Goal: Task Accomplishment & Management: Use online tool/utility

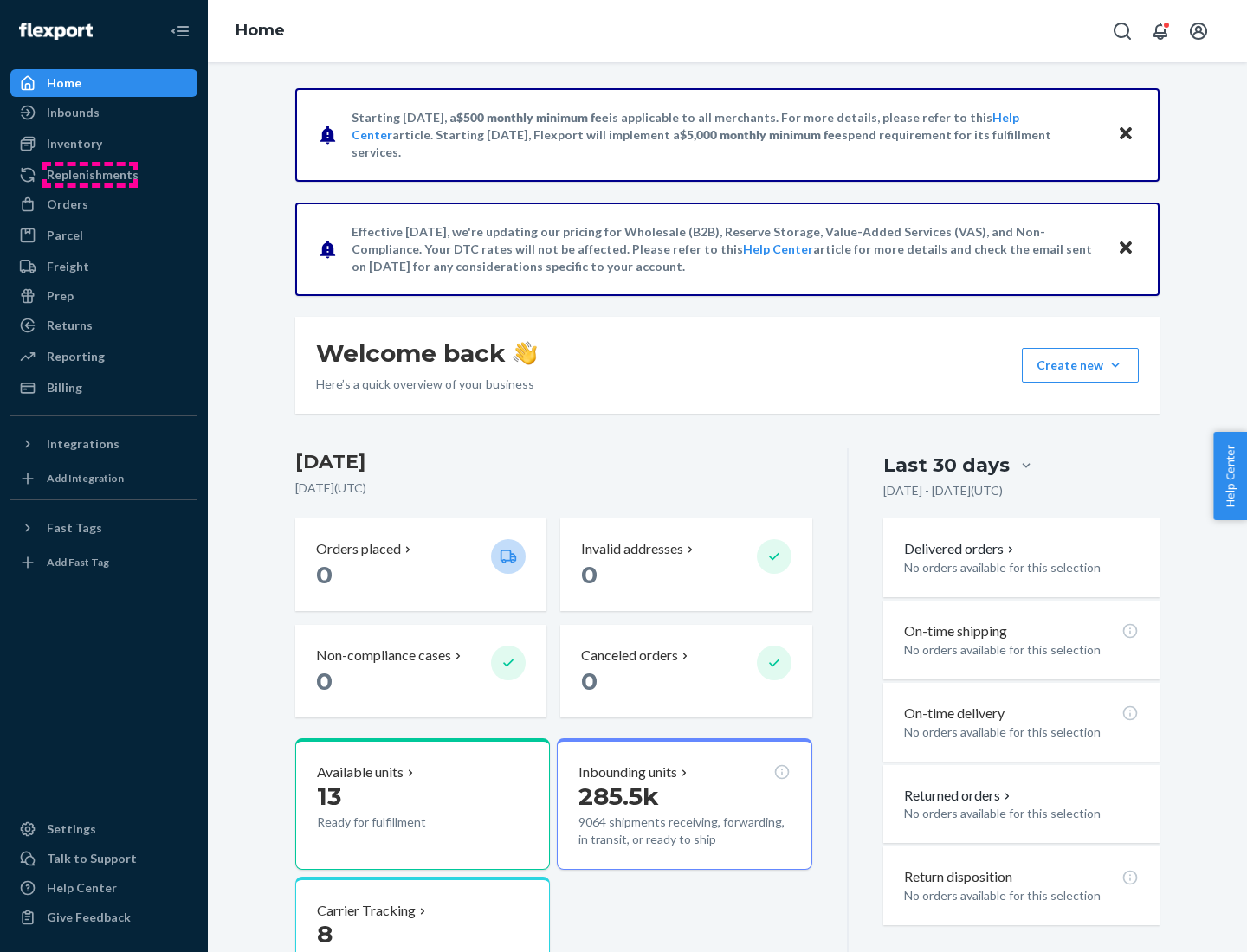
click at [90, 175] on div "Replenishments" at bounding box center [92, 174] width 92 height 17
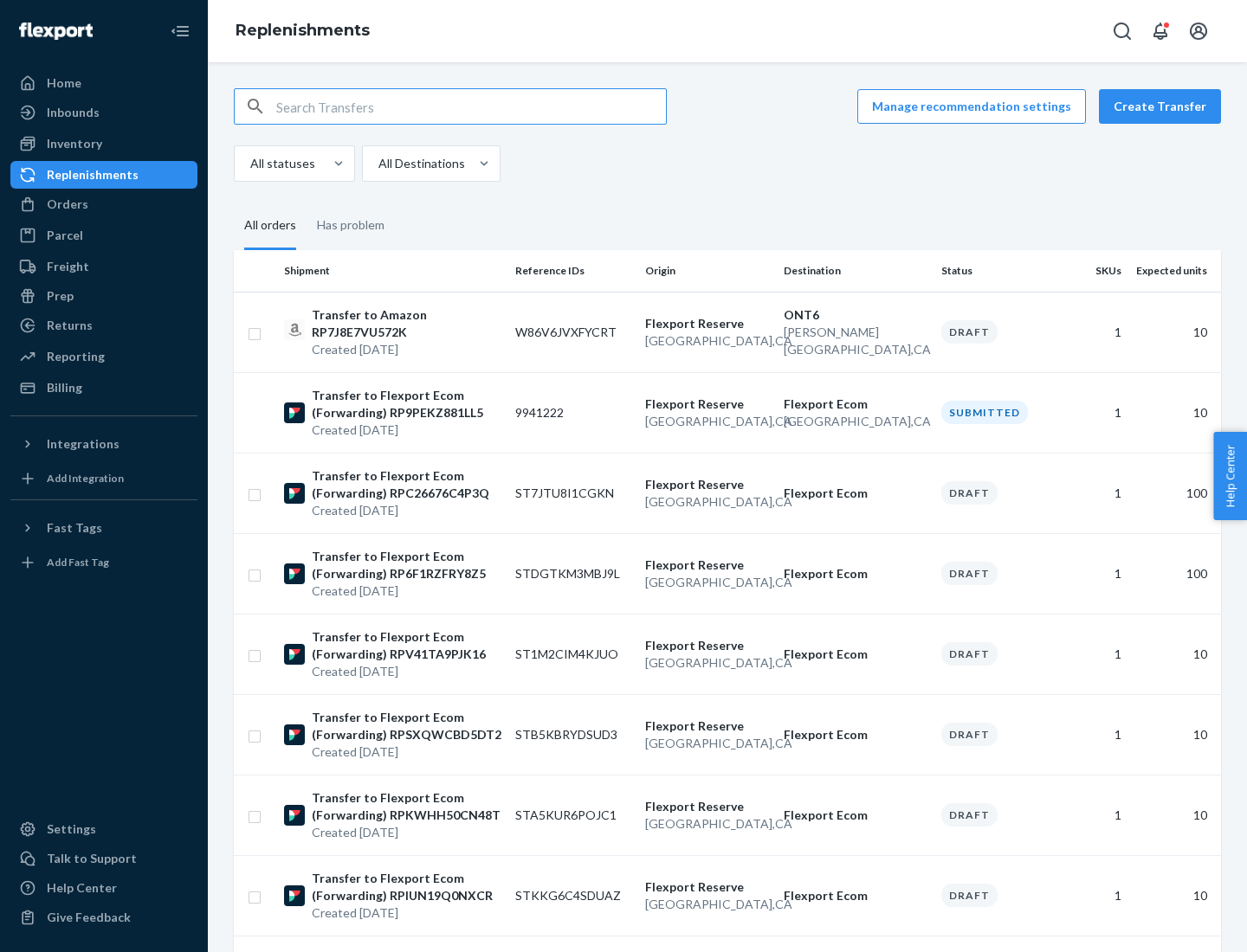
click at [1164, 106] on button "Create Transfer" at bounding box center [1159, 106] width 122 height 35
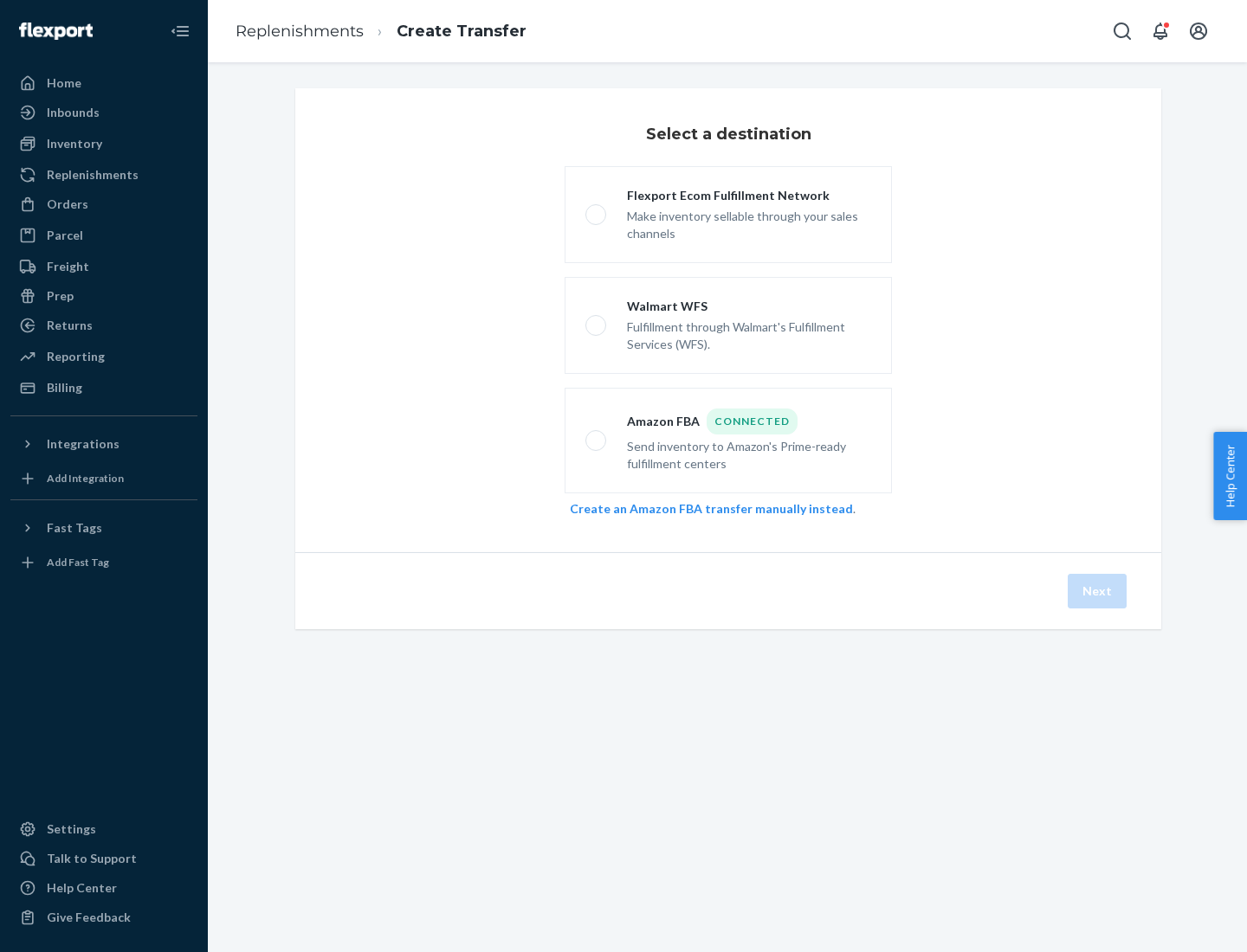
click at [702, 508] on link "Create an Amazon FBA transfer manually instead" at bounding box center [711, 508] width 283 height 14
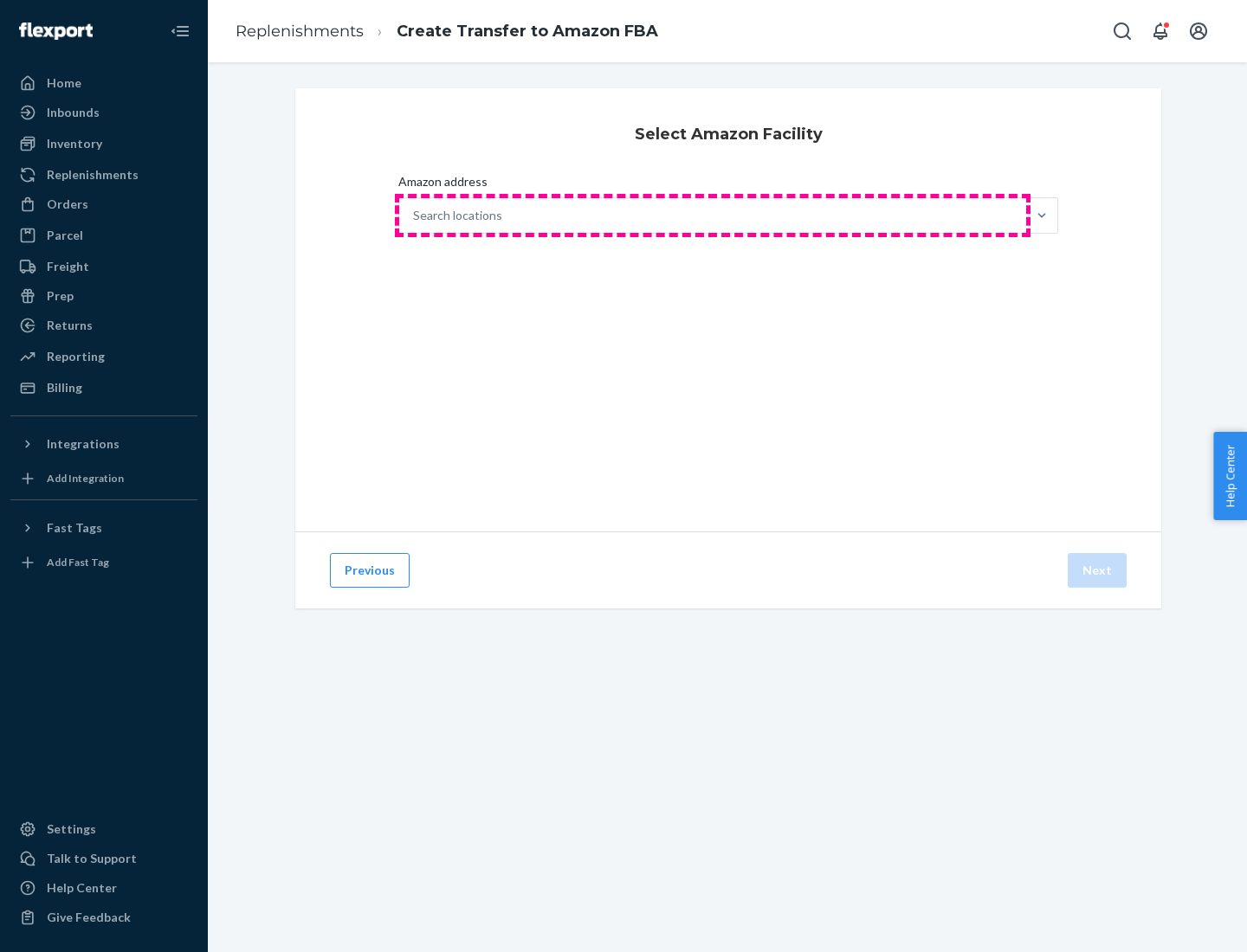
click at [713, 215] on div "Search locations" at bounding box center [713, 215] width 627 height 35
click at [414, 215] on input "Amazon address Search locations" at bounding box center [414, 215] width 2 height 17
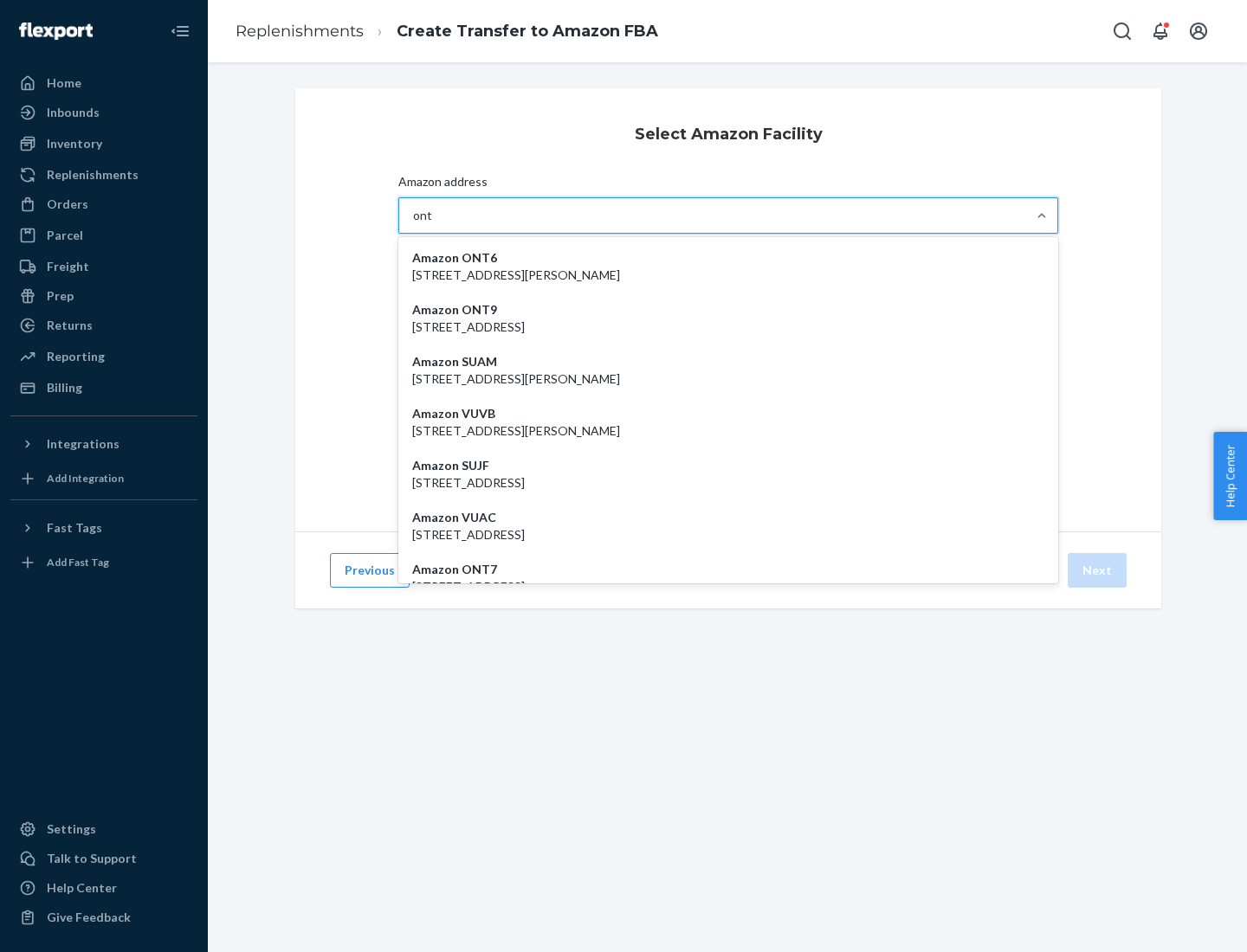
type input "ont6"
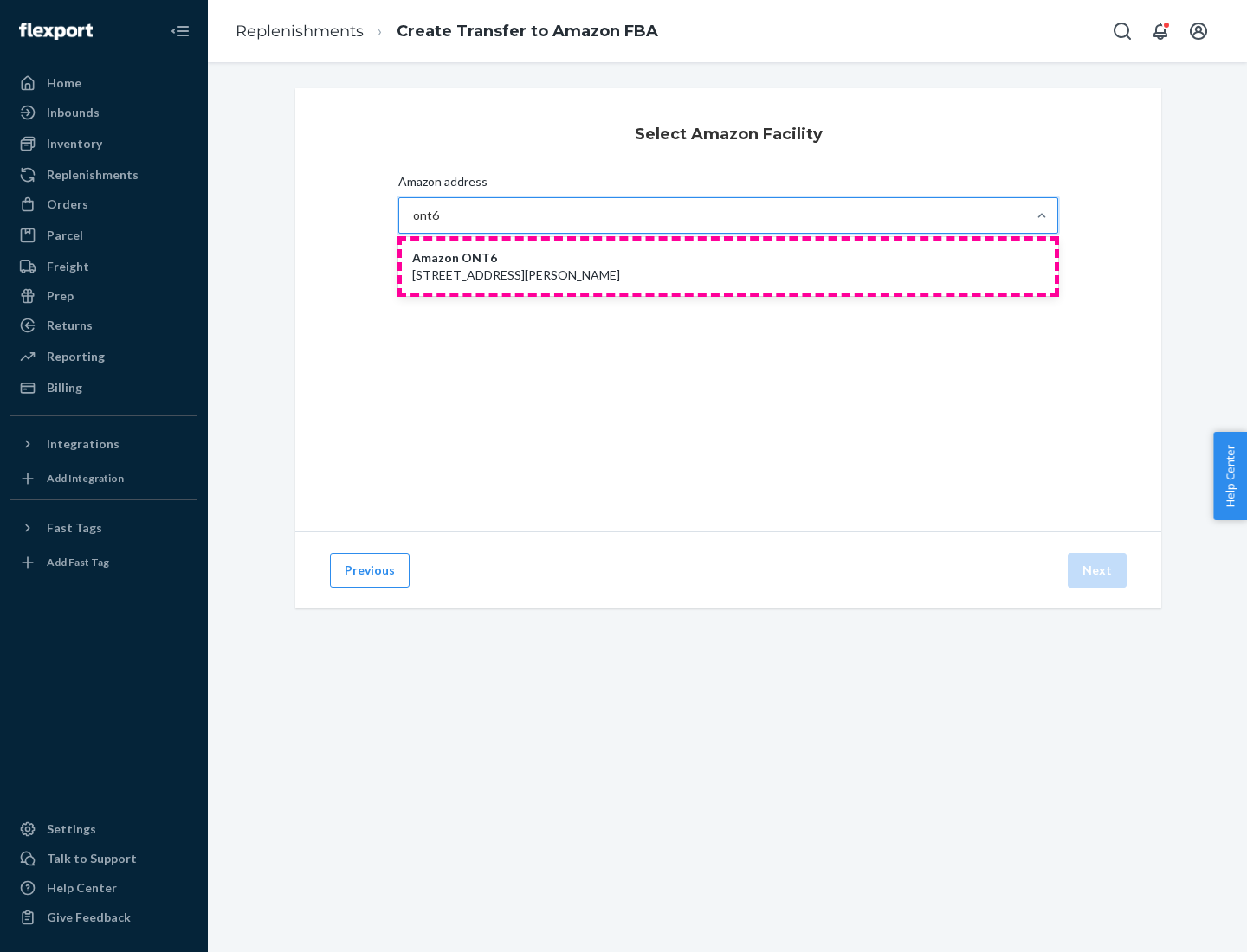
click at [728, 267] on p "[STREET_ADDRESS][PERSON_NAME]" at bounding box center [728, 275] width 632 height 17
click at [439, 224] on input "ont6" at bounding box center [426, 215] width 27 height 17
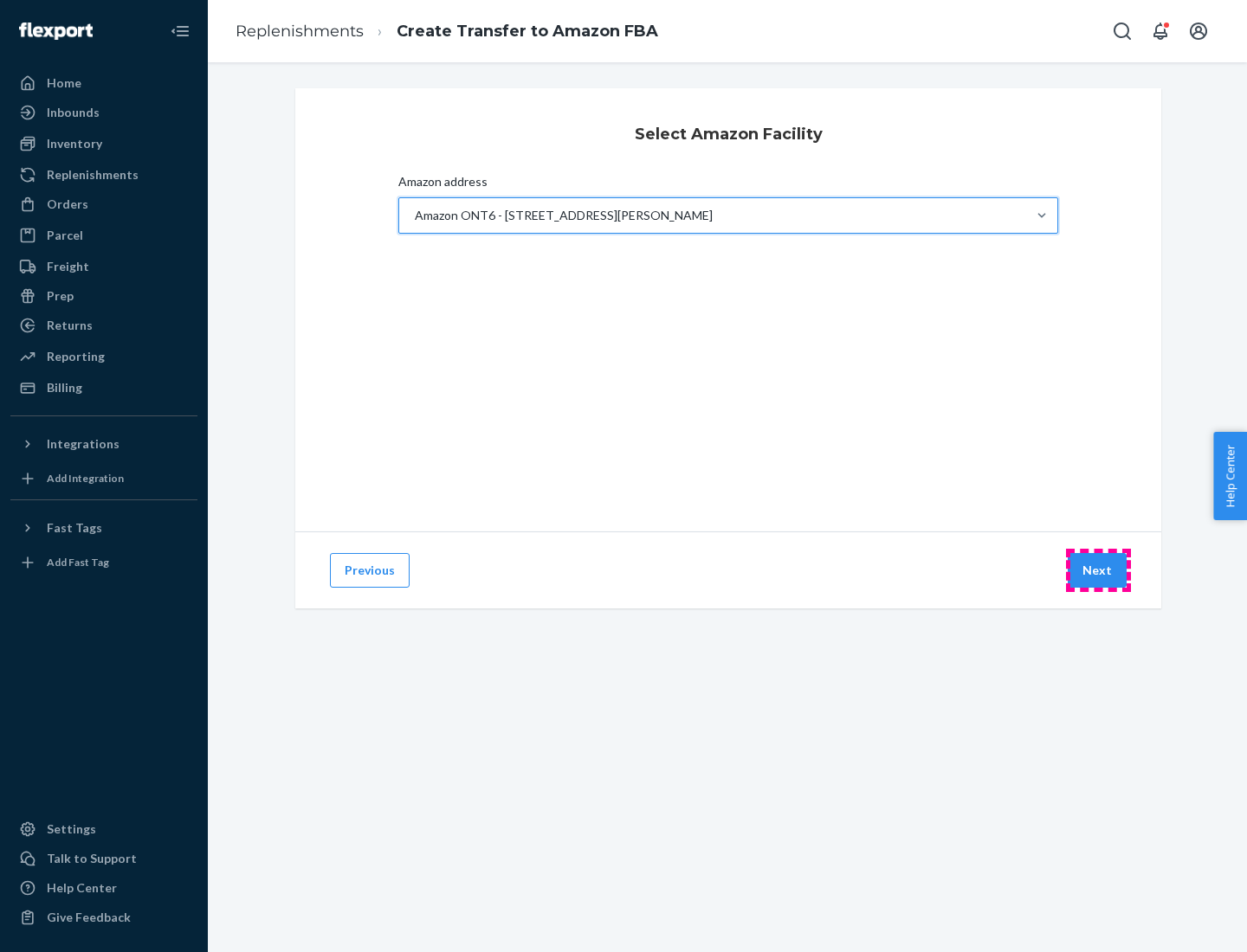
click at [1098, 571] on button "Next" at bounding box center [1097, 570] width 59 height 35
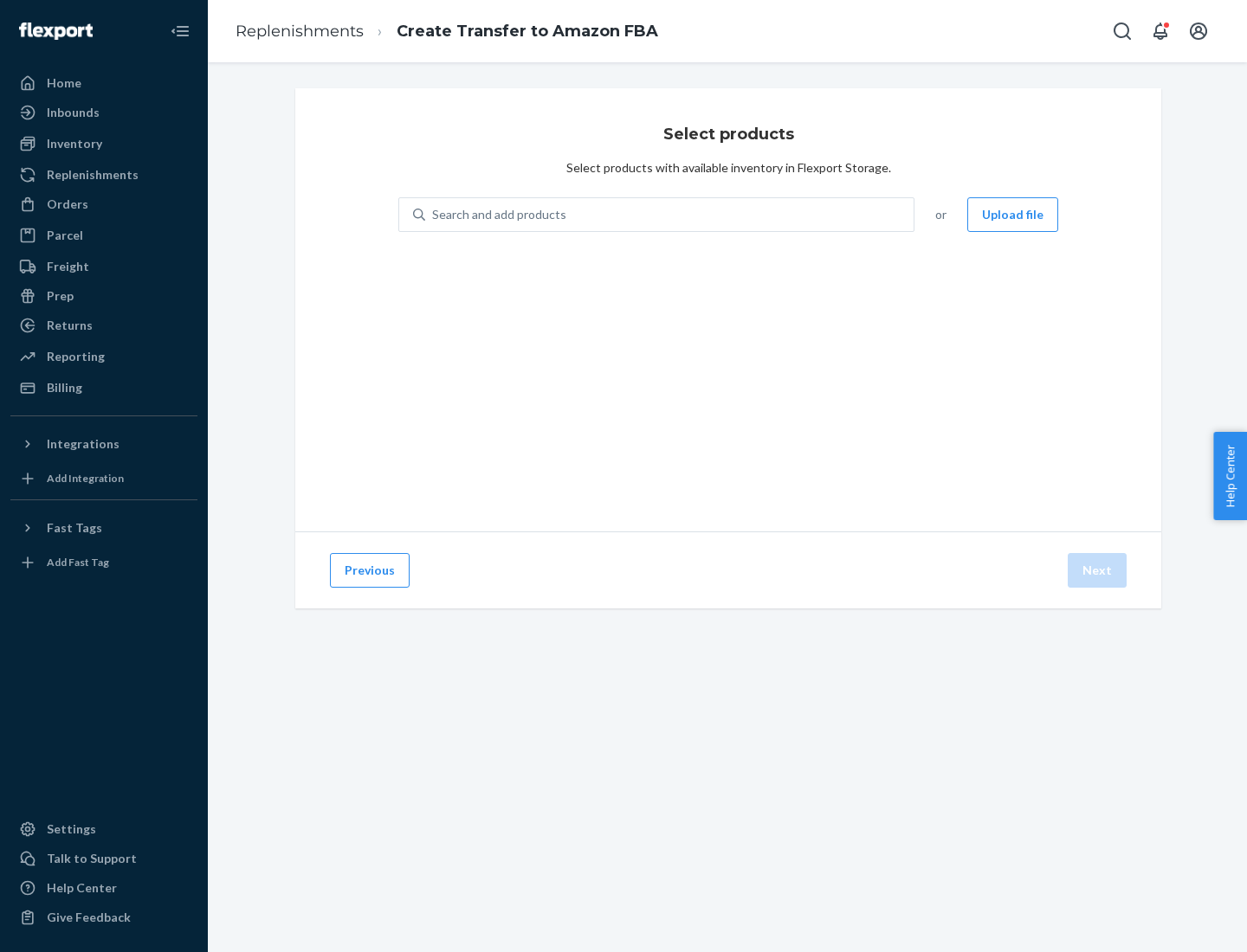
click at [497, 214] on div "Search and add products" at bounding box center [499, 214] width 134 height 17
click at [434, 214] on input "Search and add products" at bounding box center [433, 214] width 2 height 17
type input "test"
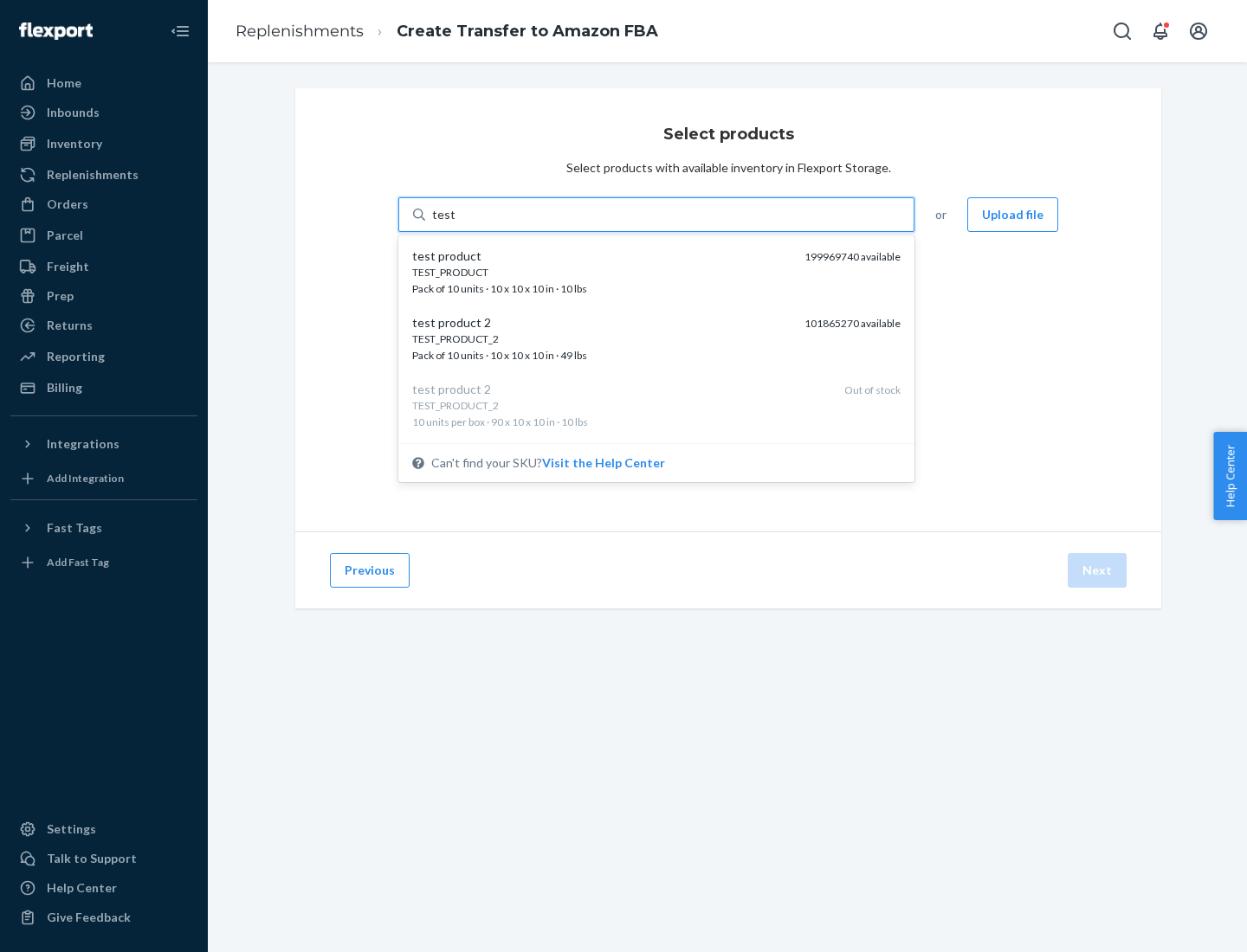
scroll to position [9, 0]
click at [602, 338] on div "TEST_PRODUCT_2 Pack of 10 units · 10 x 10 x 10 in · 49 lbs" at bounding box center [601, 339] width 379 height 32
click at [455, 223] on input "test" at bounding box center [443, 214] width 22 height 17
